Goal: Transaction & Acquisition: Book appointment/travel/reservation

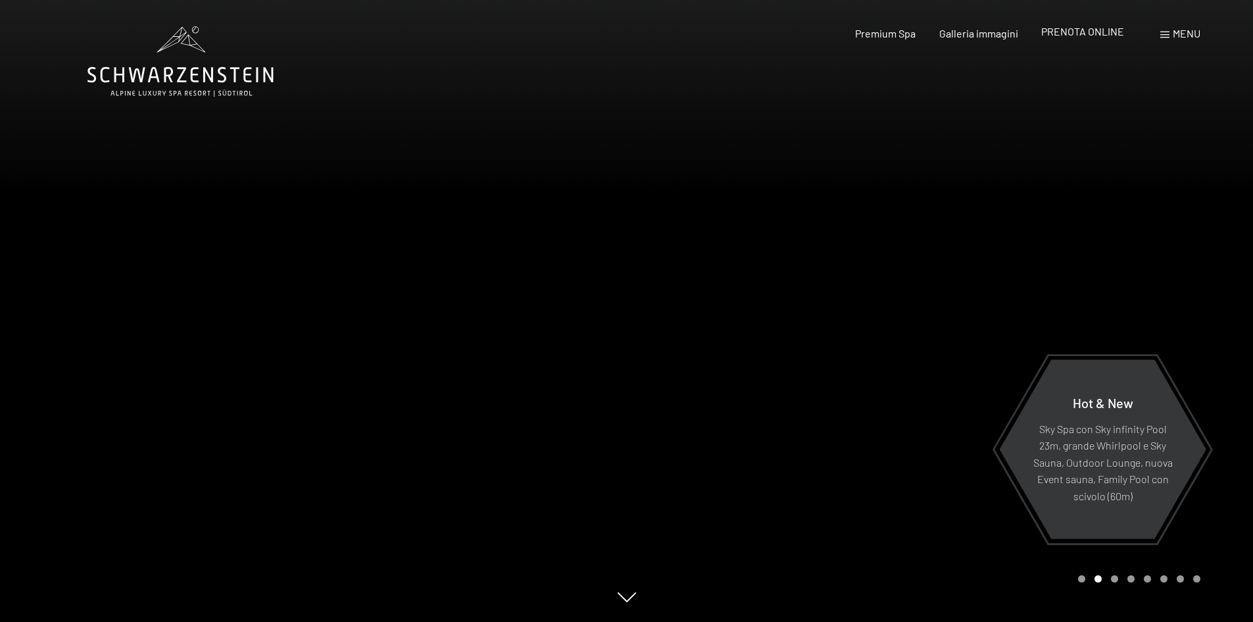
click at [1084, 33] on span "PRENOTA ONLINE" at bounding box center [1083, 31] width 83 height 13
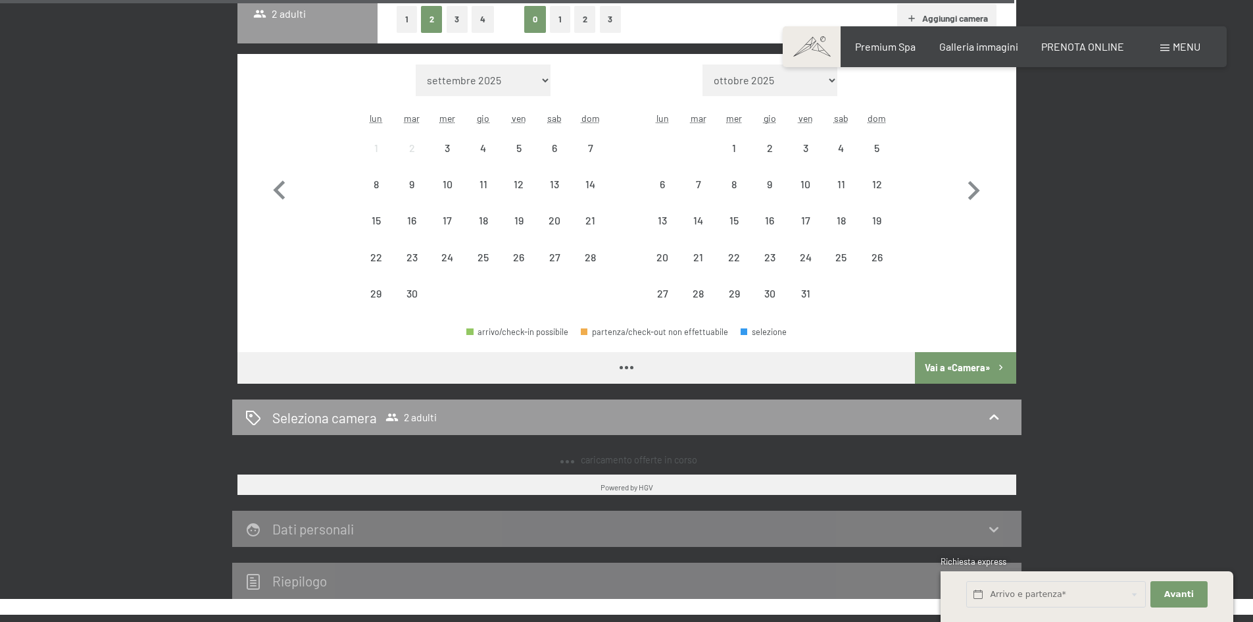
scroll to position [1061, 0]
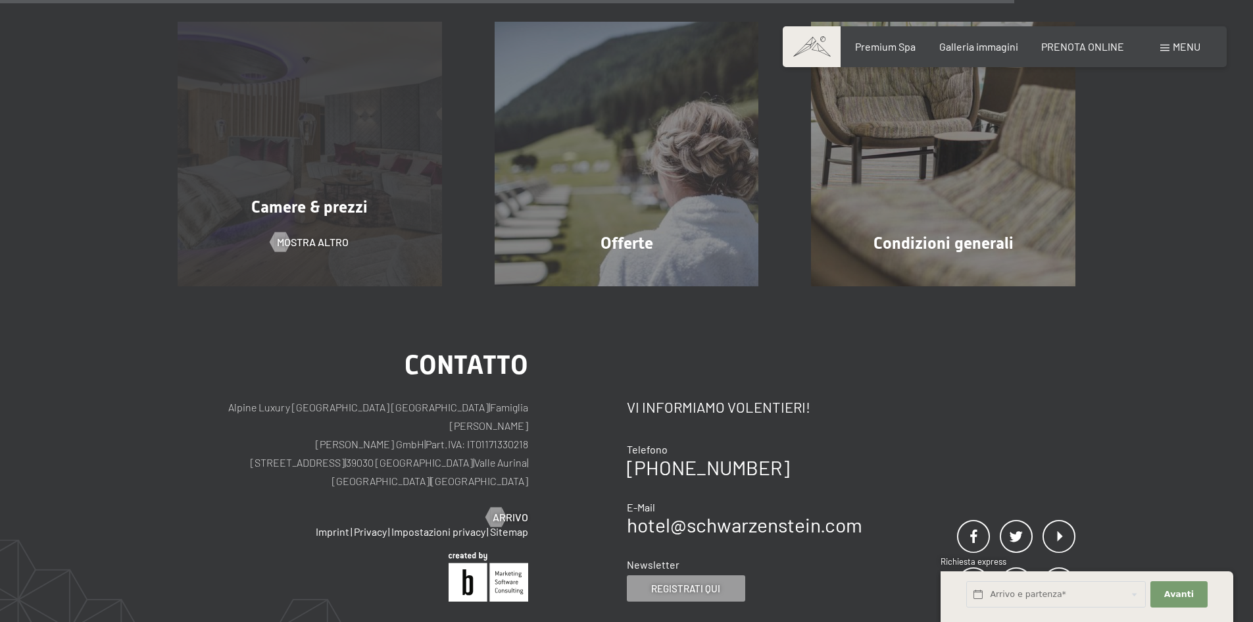
click at [363, 206] on div "Camere & prezzi mostra altro" at bounding box center [309, 154] width 317 height 264
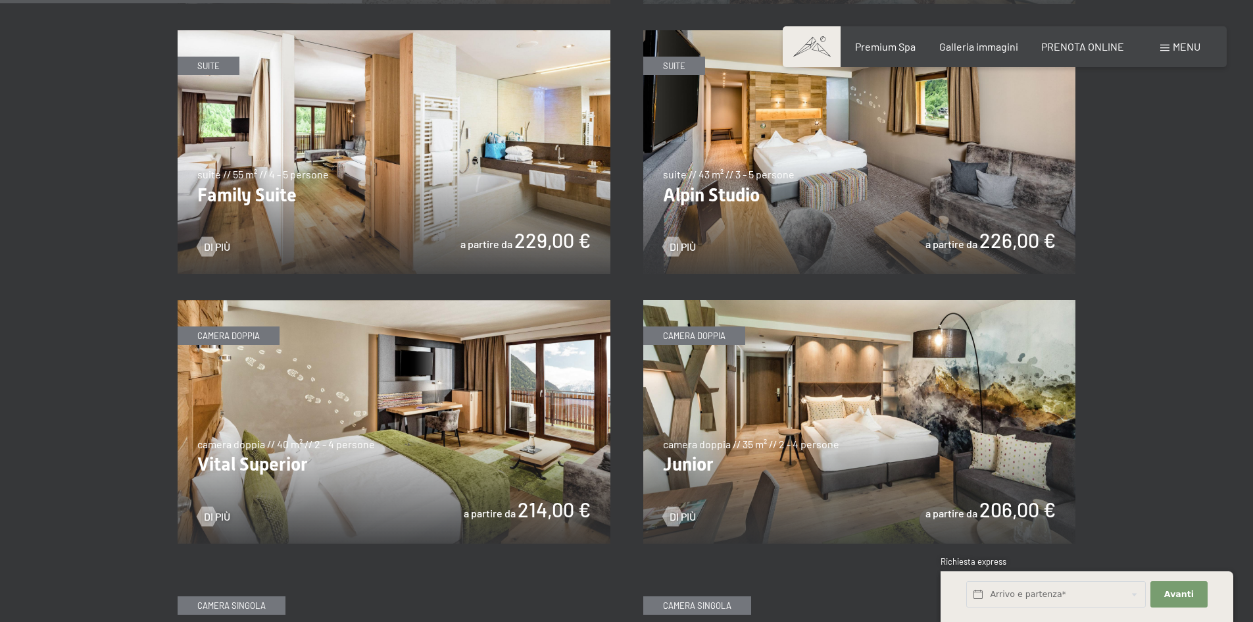
scroll to position [1645, 0]
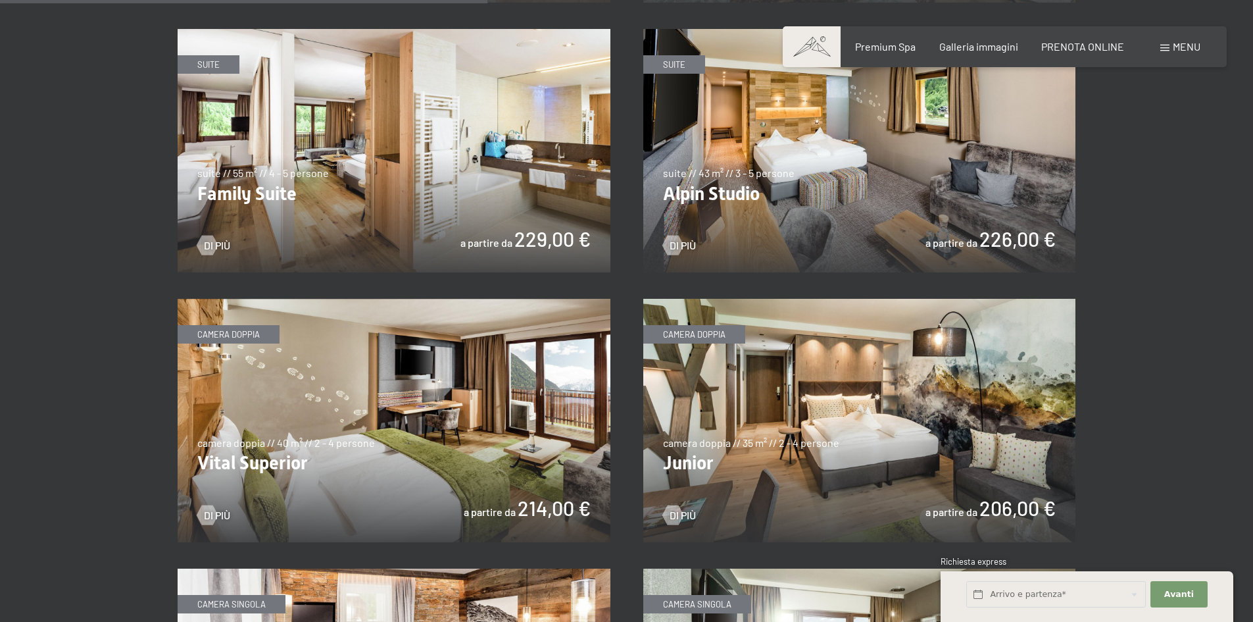
click at [753, 305] on img at bounding box center [859, 420] width 433 height 243
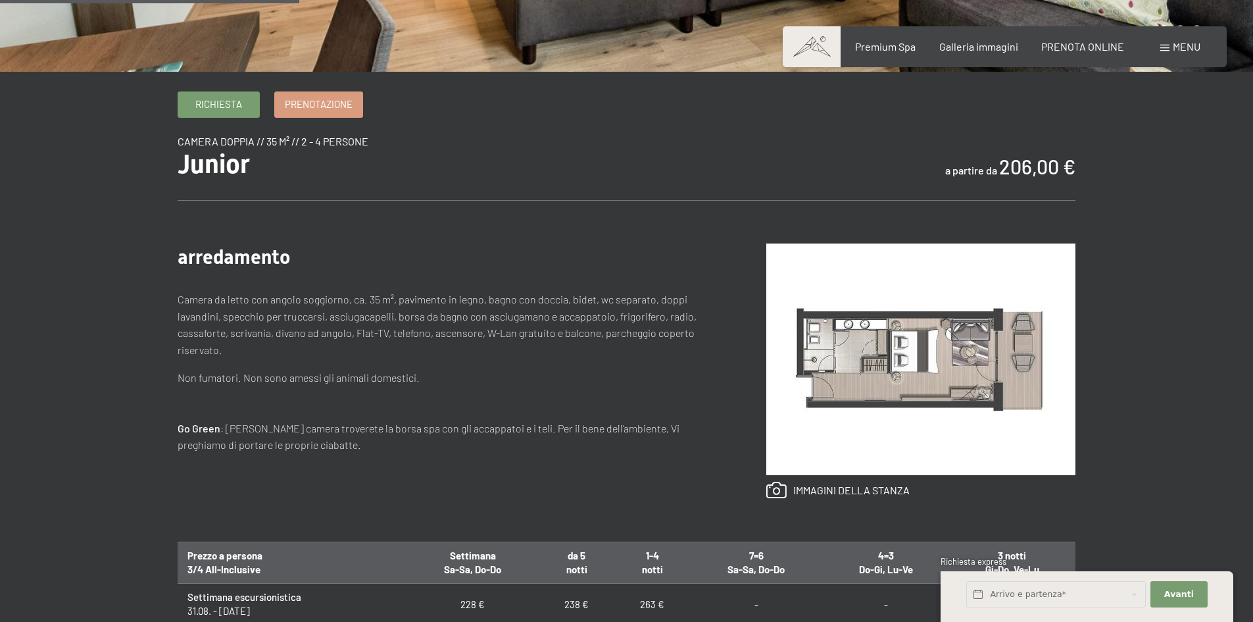
scroll to position [658, 0]
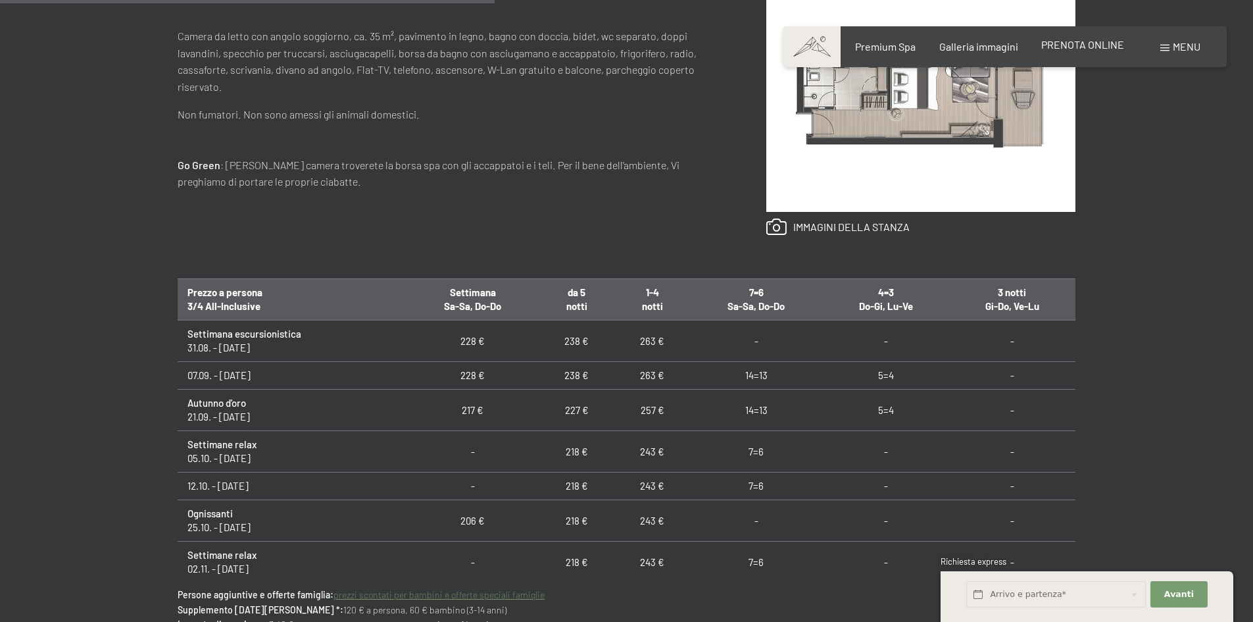
click at [1086, 45] on span "PRENOTA ONLINE" at bounding box center [1083, 44] width 83 height 13
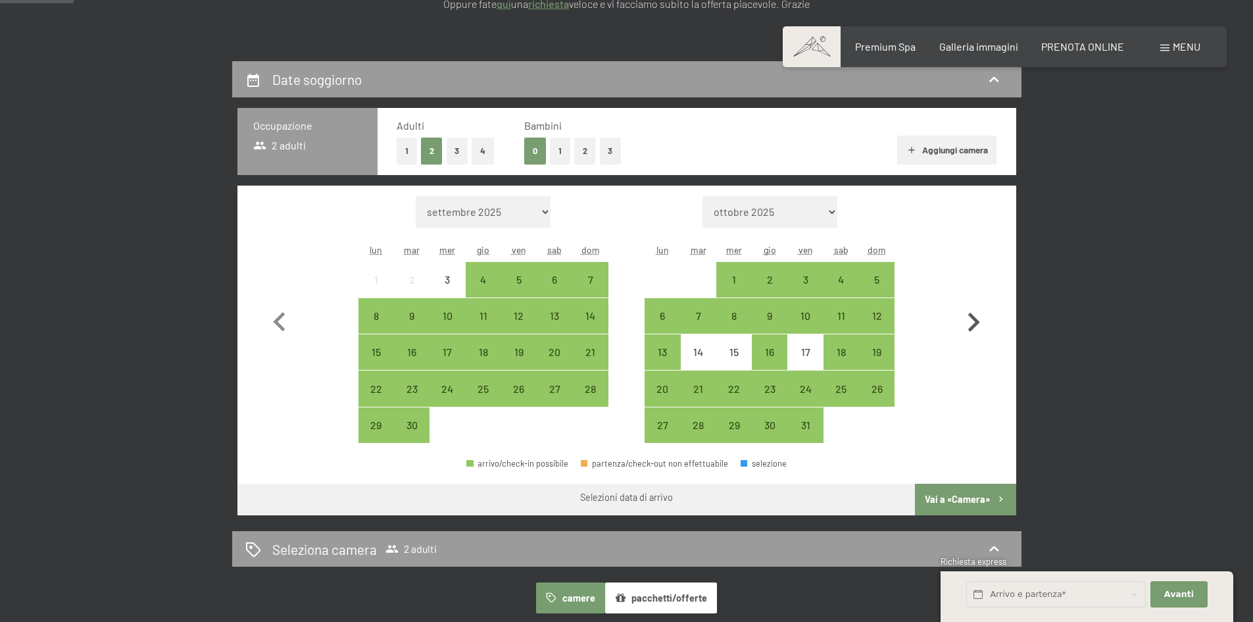
click at [980, 328] on icon "button" at bounding box center [974, 322] width 38 height 38
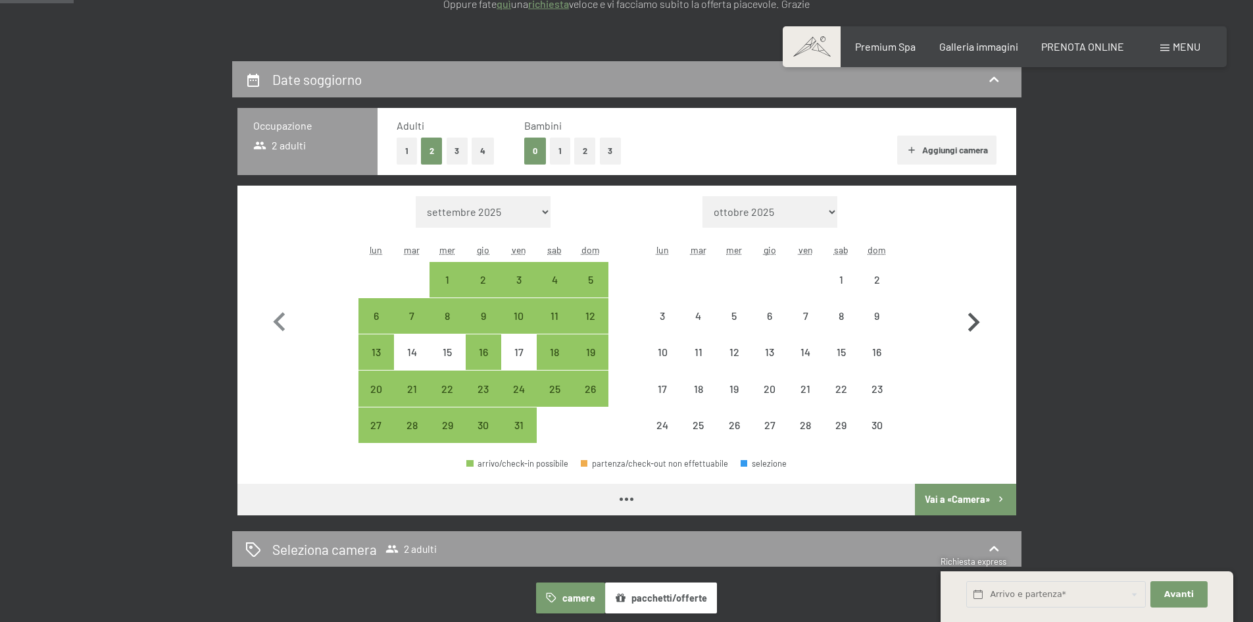
click at [980, 328] on icon "button" at bounding box center [974, 322] width 38 height 38
select select "[DATE]"
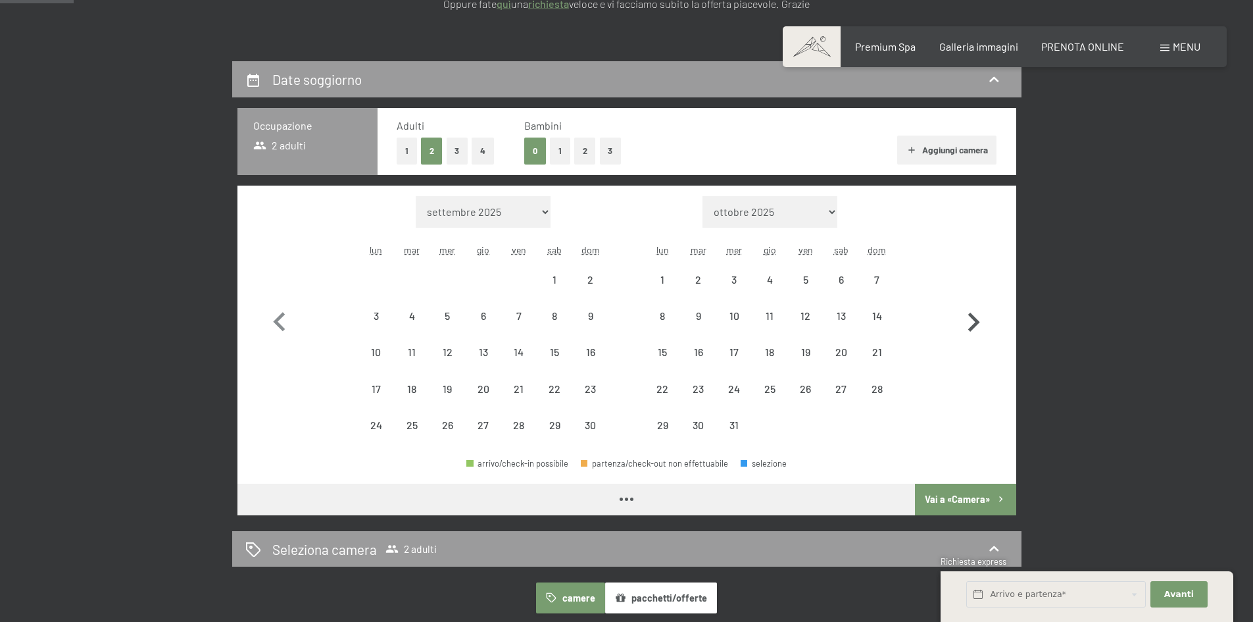
click at [980, 328] on icon "button" at bounding box center [974, 322] width 38 height 38
select select "[DATE]"
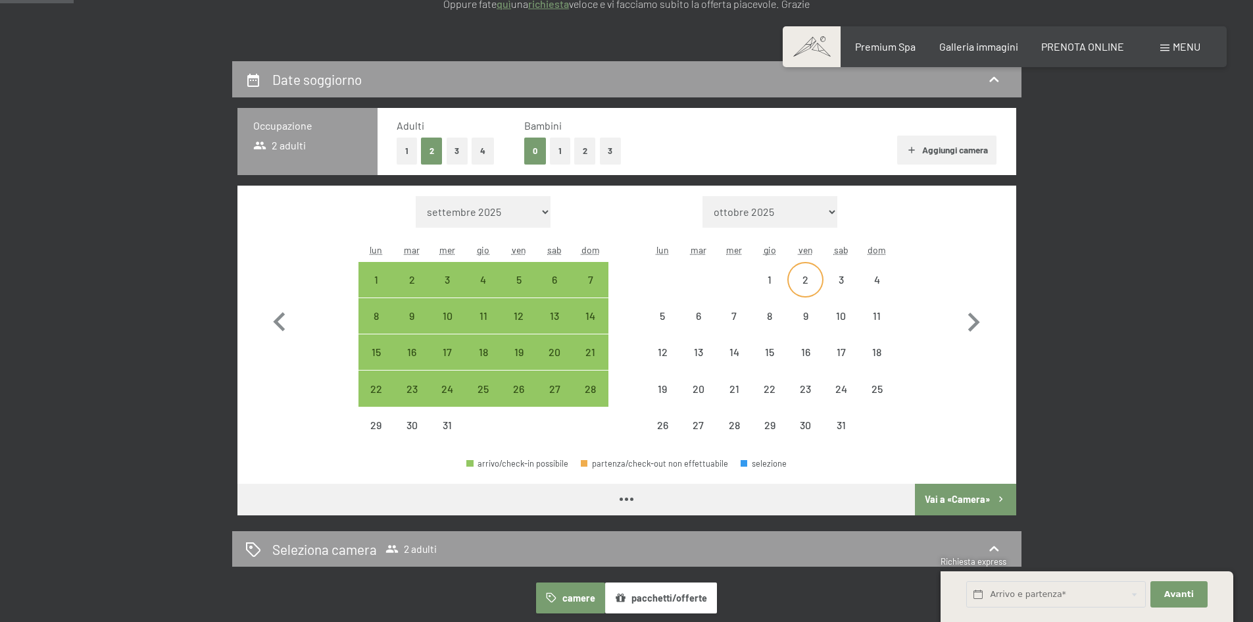
select select "[DATE]"
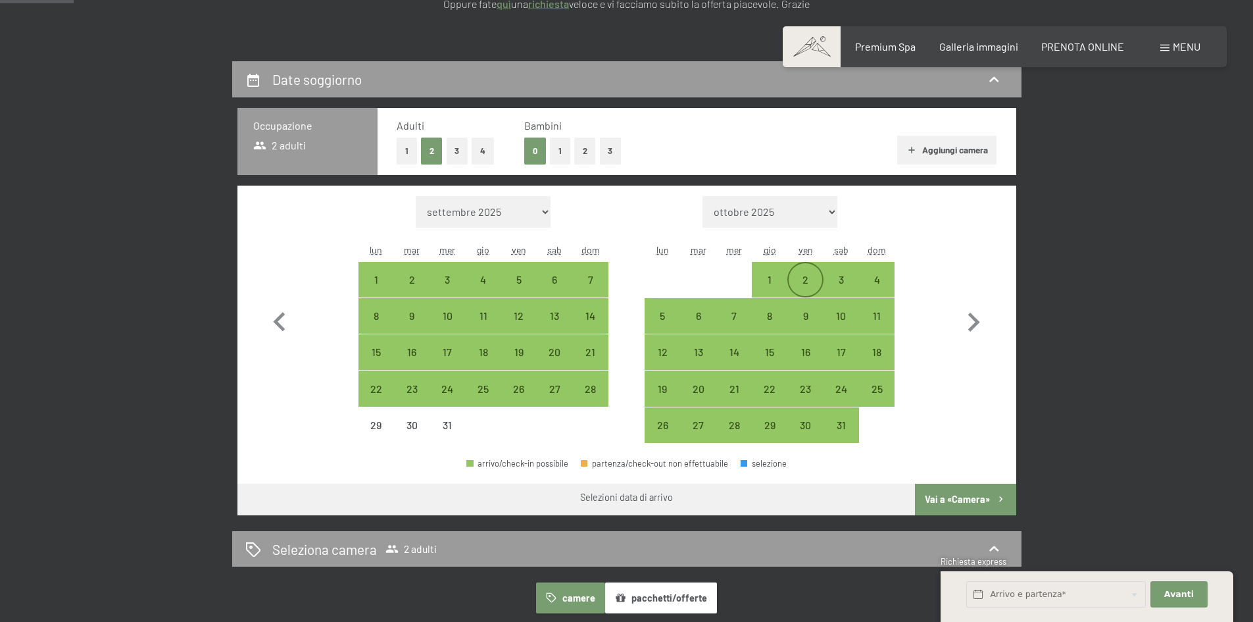
click at [813, 280] on div "2" at bounding box center [805, 290] width 33 height 33
select select "[DATE]"
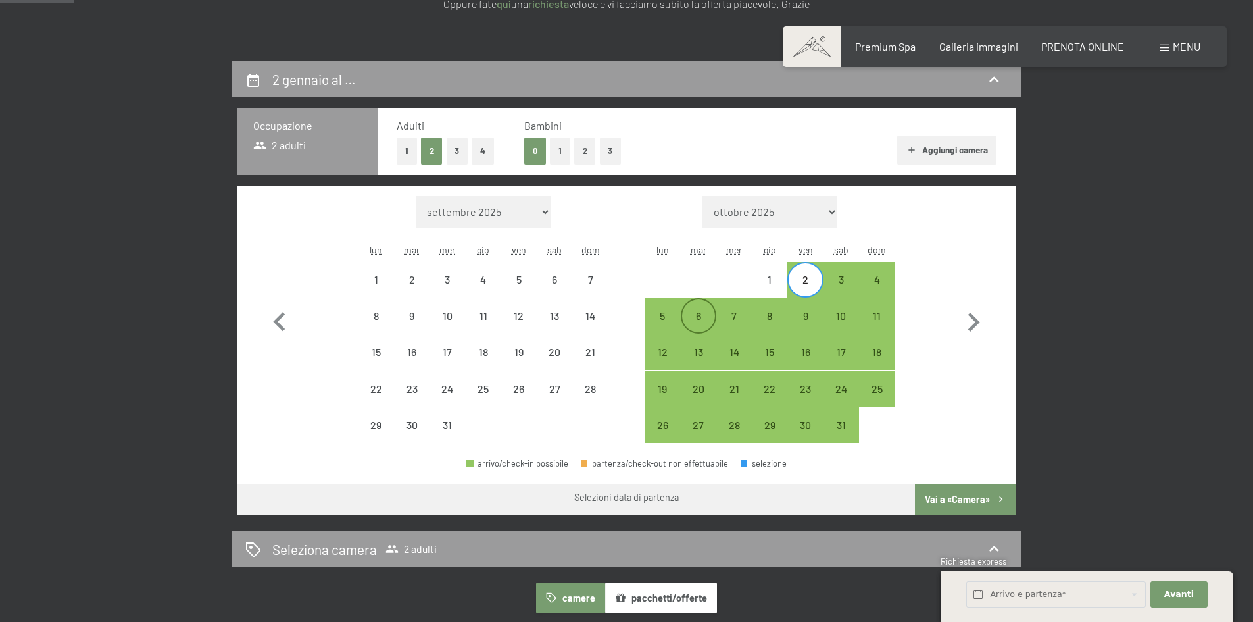
click at [699, 312] on div "6" at bounding box center [698, 327] width 33 height 33
select select "[DATE]"
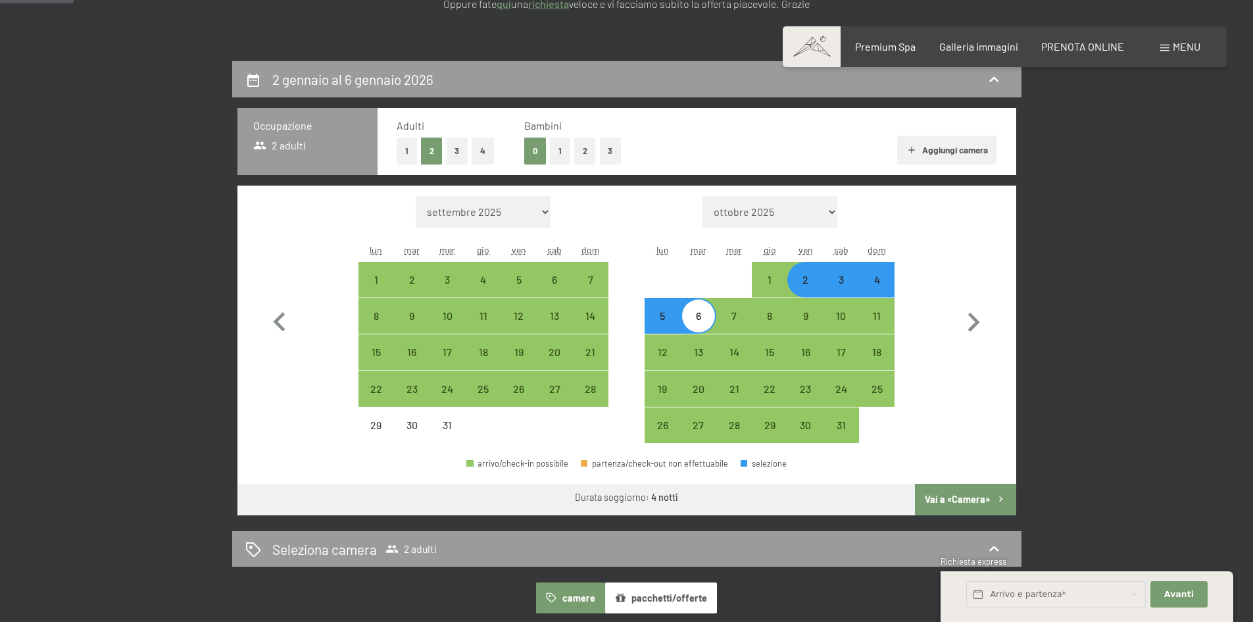
click at [555, 159] on button "1" at bounding box center [560, 151] width 20 height 27
select select "[DATE]"
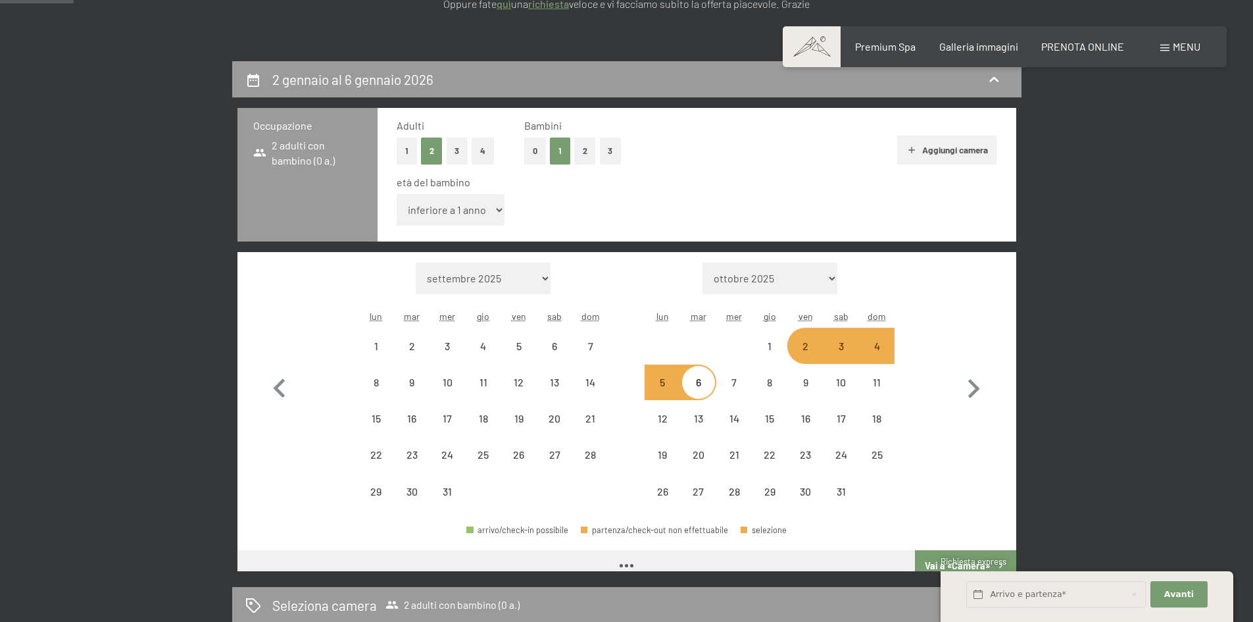
click at [469, 208] on select "inferiore a 1 anno 1 anno 2 anni 3 anni 4 anni 5 anni 6 anni 7 anni 8 anni 9 an…" at bounding box center [451, 210] width 109 height 32
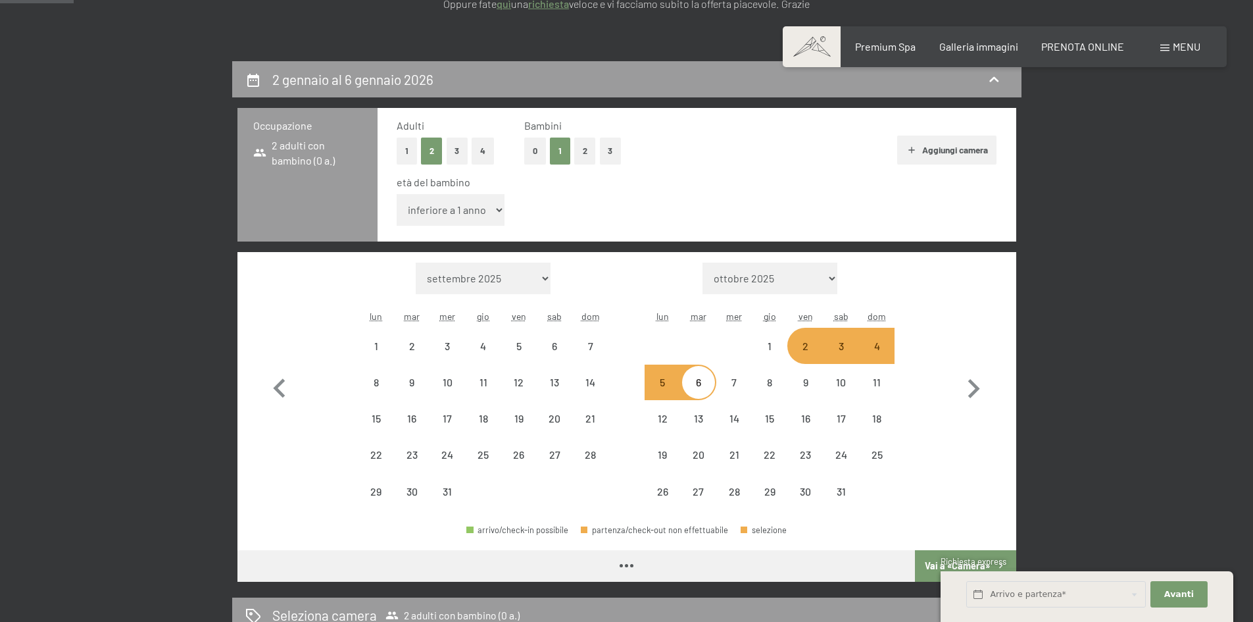
select select "[DATE]"
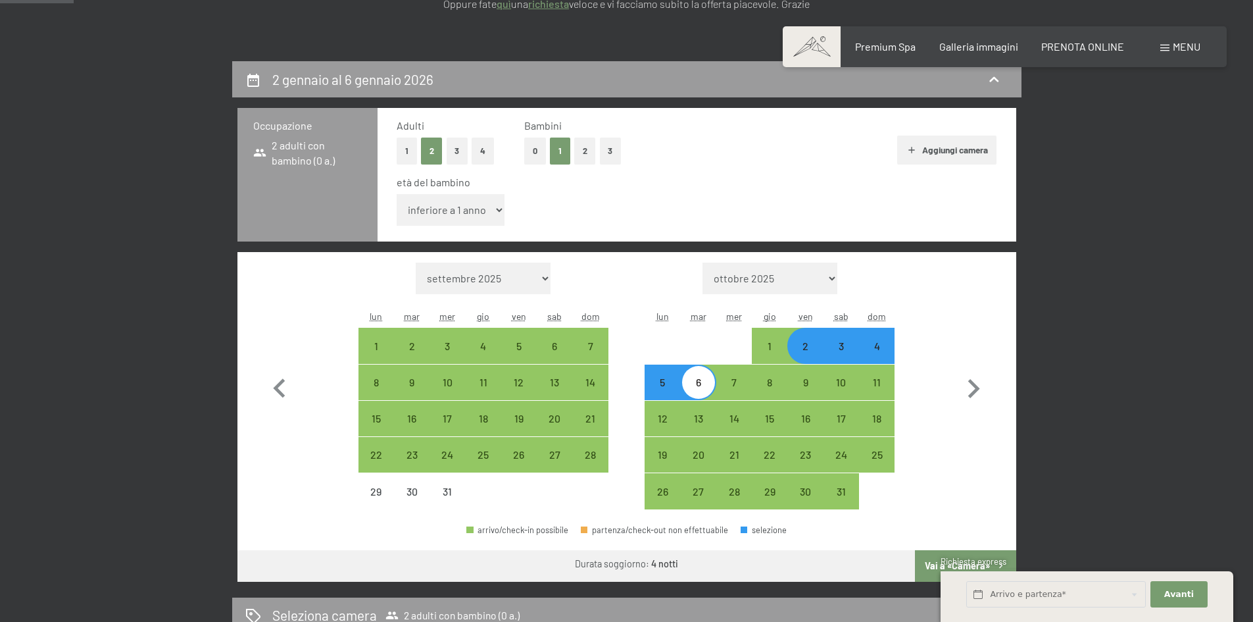
select select "3"
click at [397, 194] on select "inferiore a 1 anno 1 anno 2 anni 3 anni 4 anni 5 anni 6 anni 7 anni 8 anni 9 an…" at bounding box center [451, 210] width 109 height 32
select select "[DATE]"
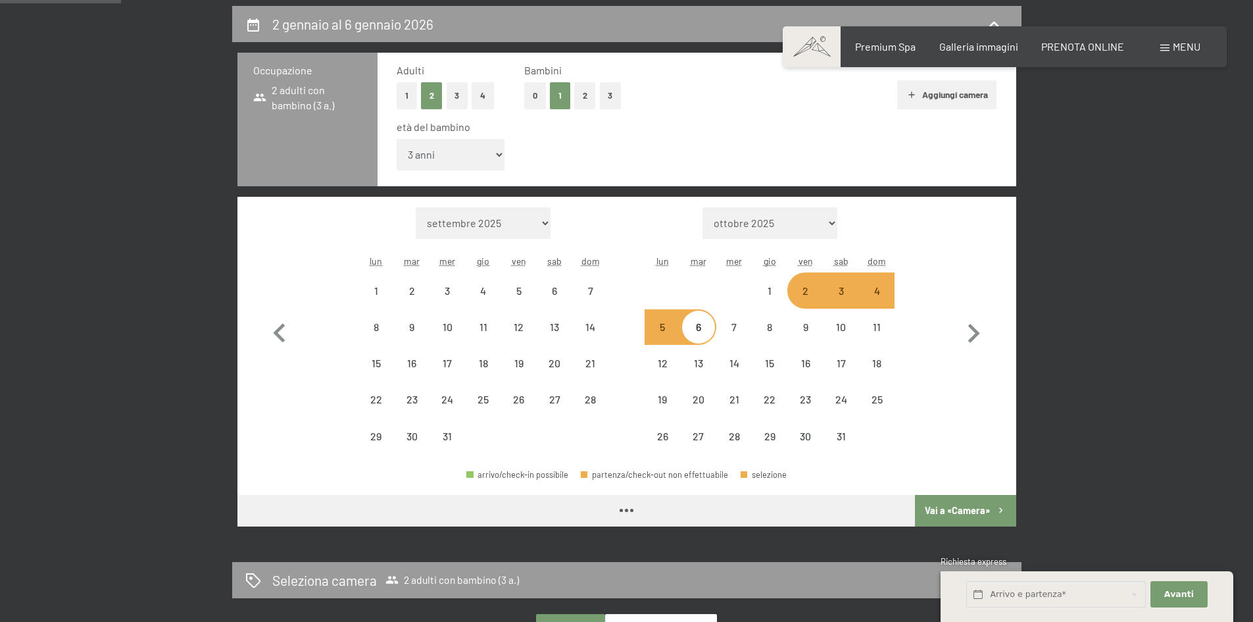
scroll to position [395, 0]
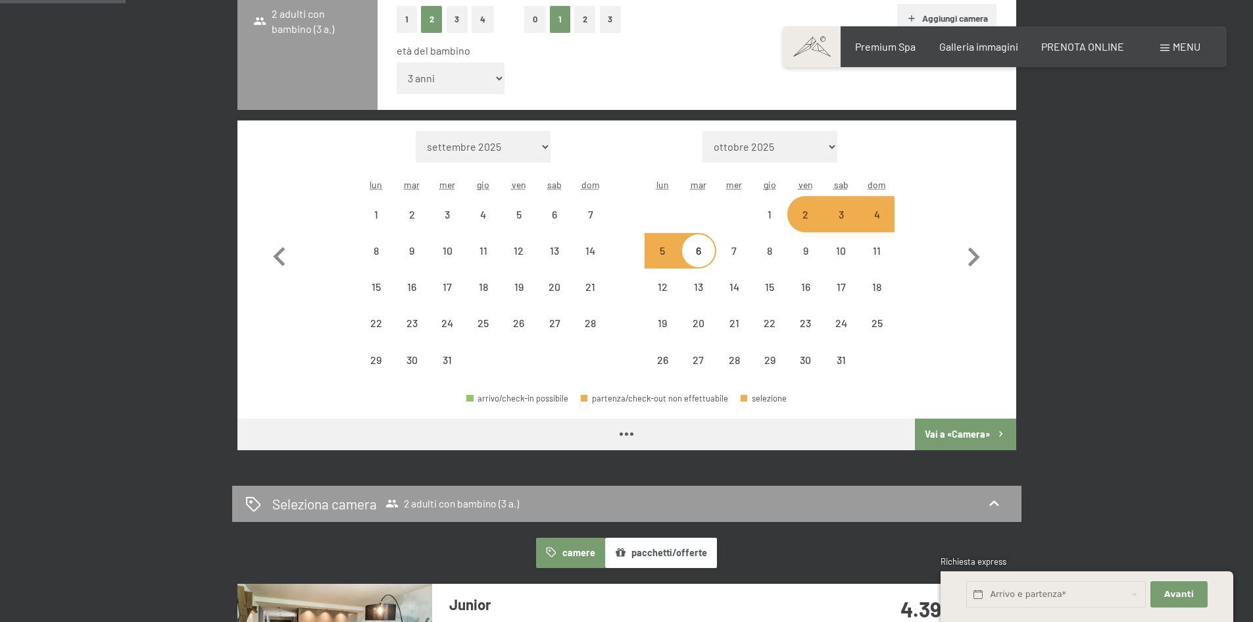
select select "[DATE]"
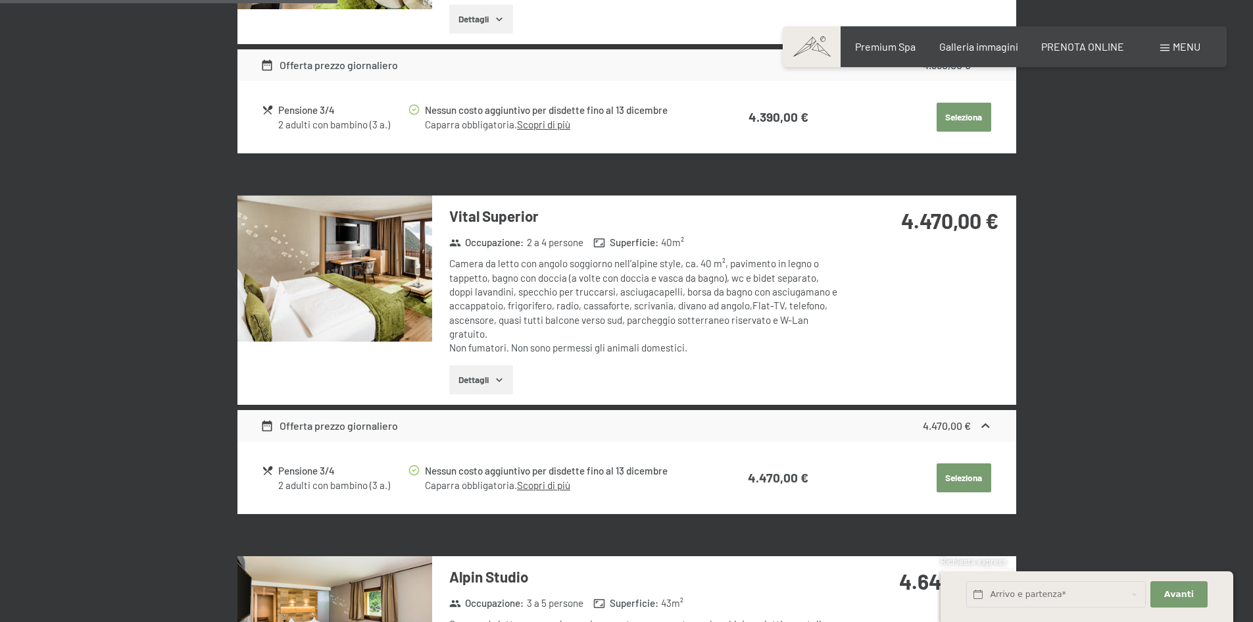
scroll to position [1118, 0]
